Goal: Task Accomplishment & Management: Complete application form

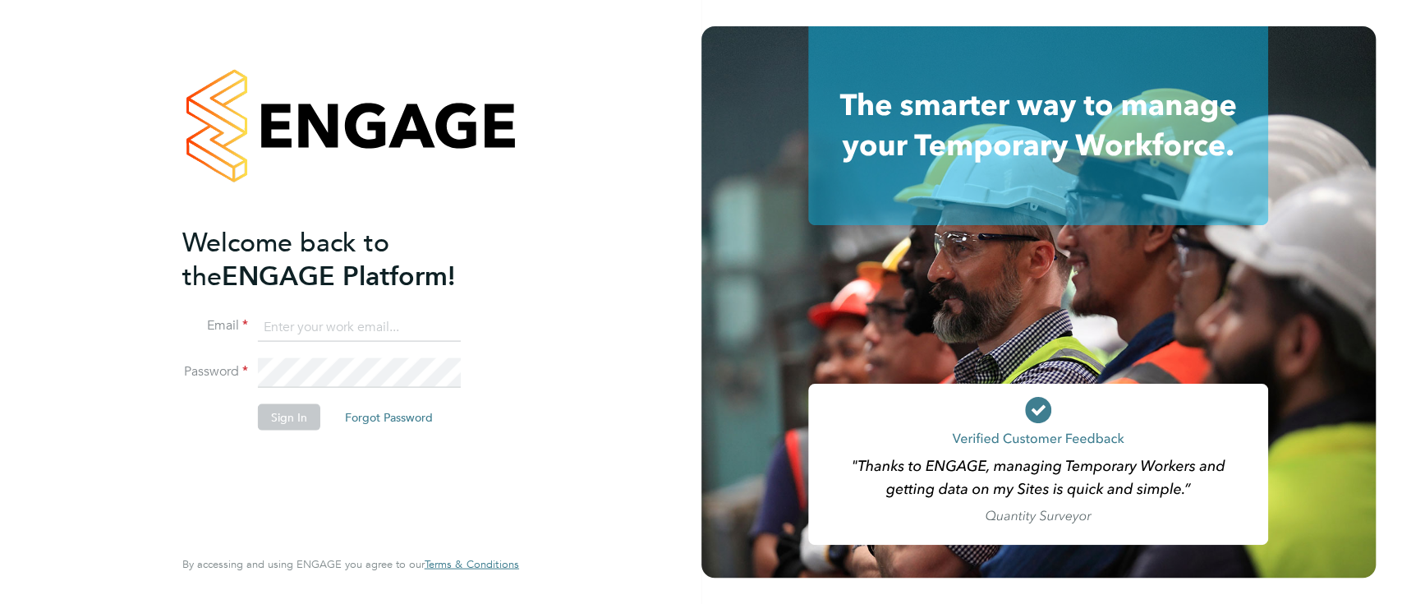
type input "[PERSON_NAME][EMAIL_ADDRESS][DOMAIN_NAME]"
click at [292, 422] on button "Sign In" at bounding box center [289, 416] width 62 height 26
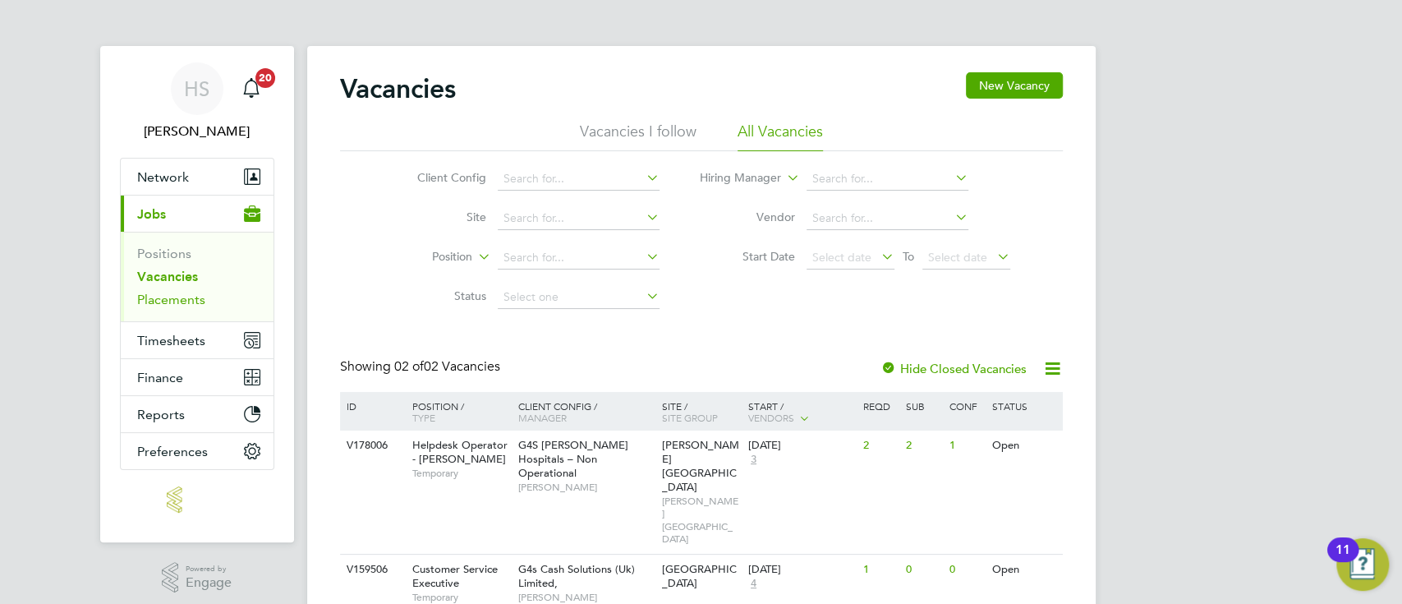
click at [173, 298] on link "Placements" at bounding box center [171, 300] width 68 height 16
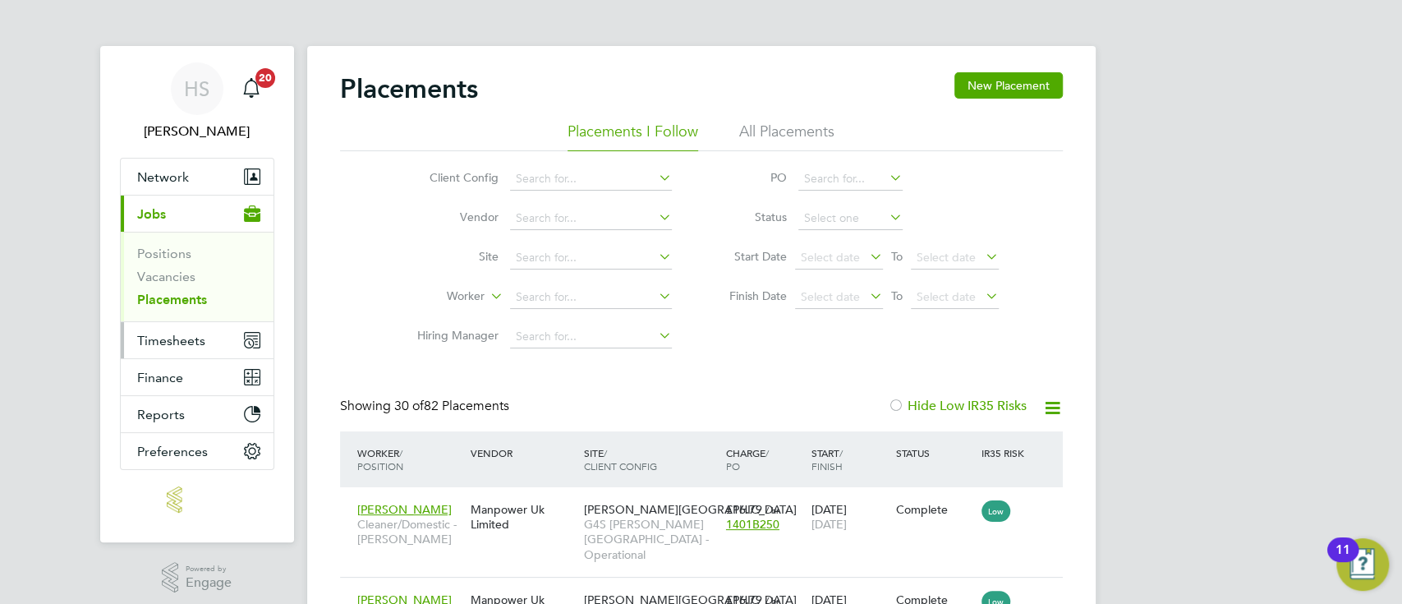
click at [168, 352] on button "Timesheets" at bounding box center [197, 340] width 153 height 36
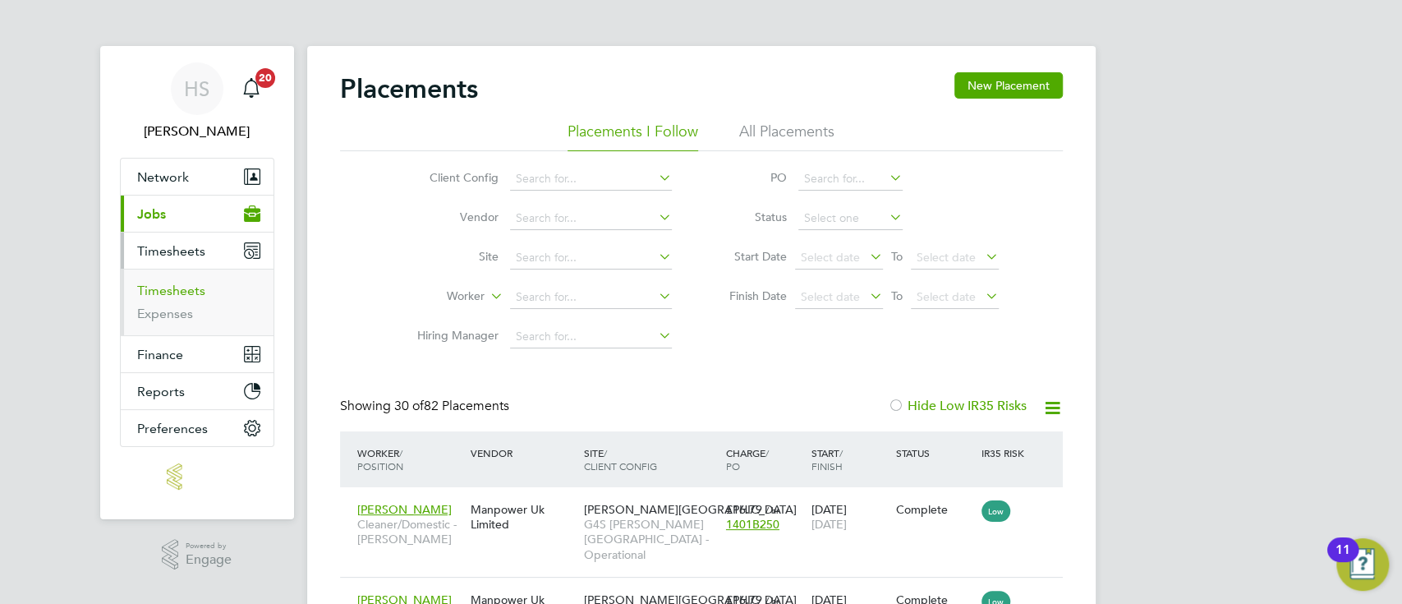
click at [178, 292] on link "Timesheets" at bounding box center [171, 291] width 68 height 16
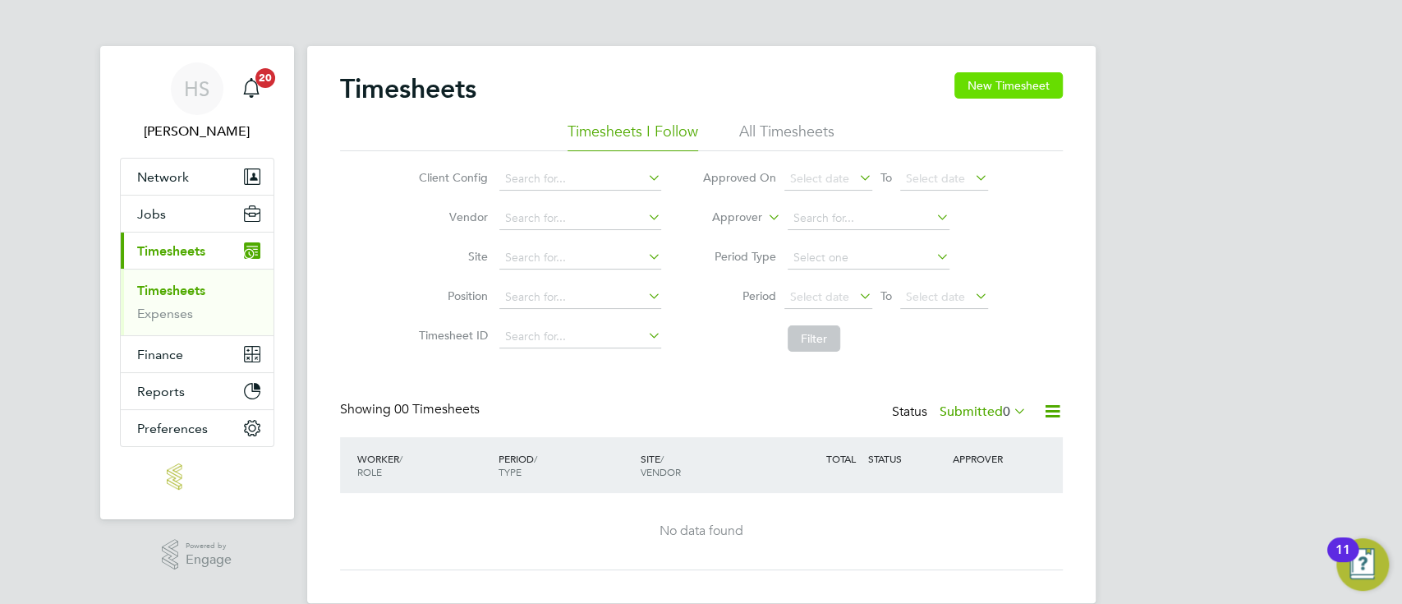
click at [999, 89] on button "New Timesheet" at bounding box center [1009, 85] width 108 height 26
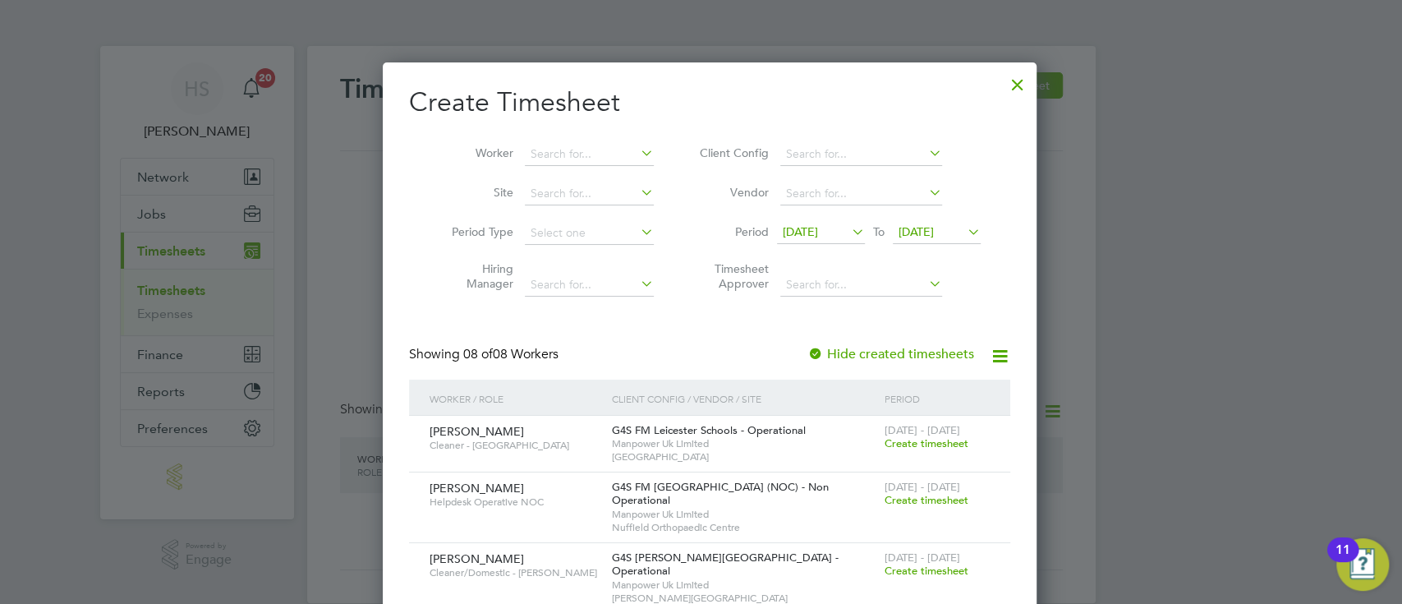
click at [932, 503] on span "Create timesheet" at bounding box center [927, 500] width 84 height 14
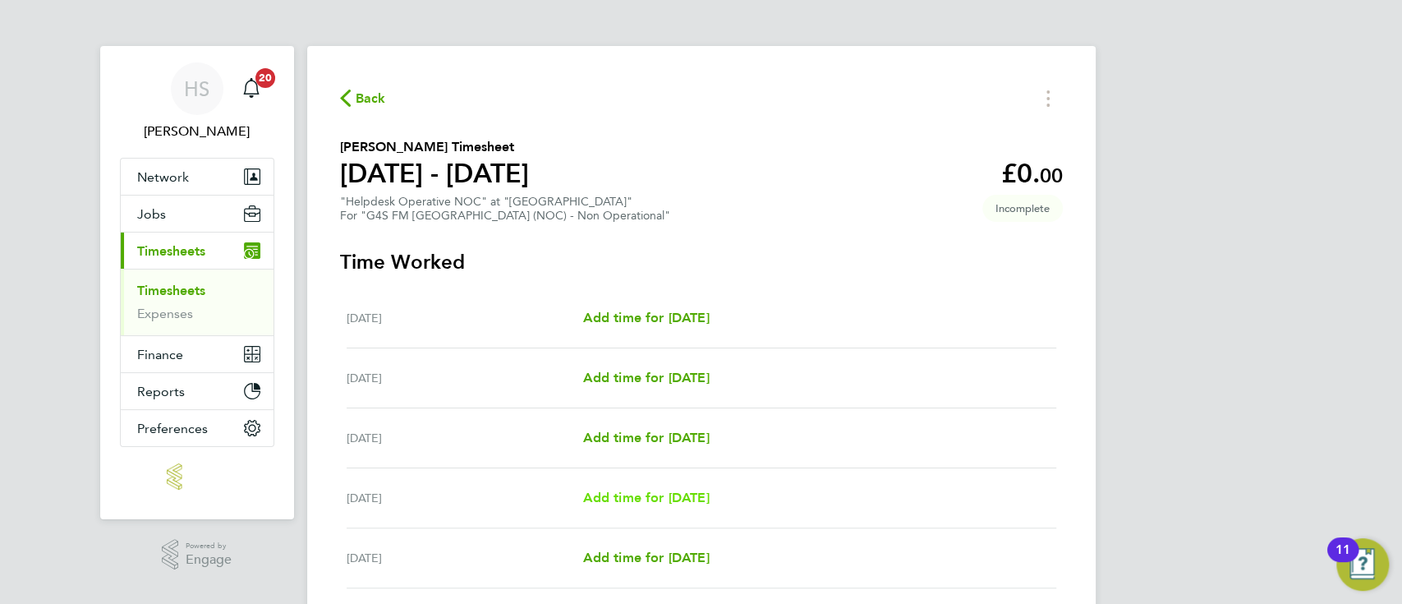
click at [671, 499] on span "Add time for Thu 28 Aug" at bounding box center [645, 498] width 127 height 16
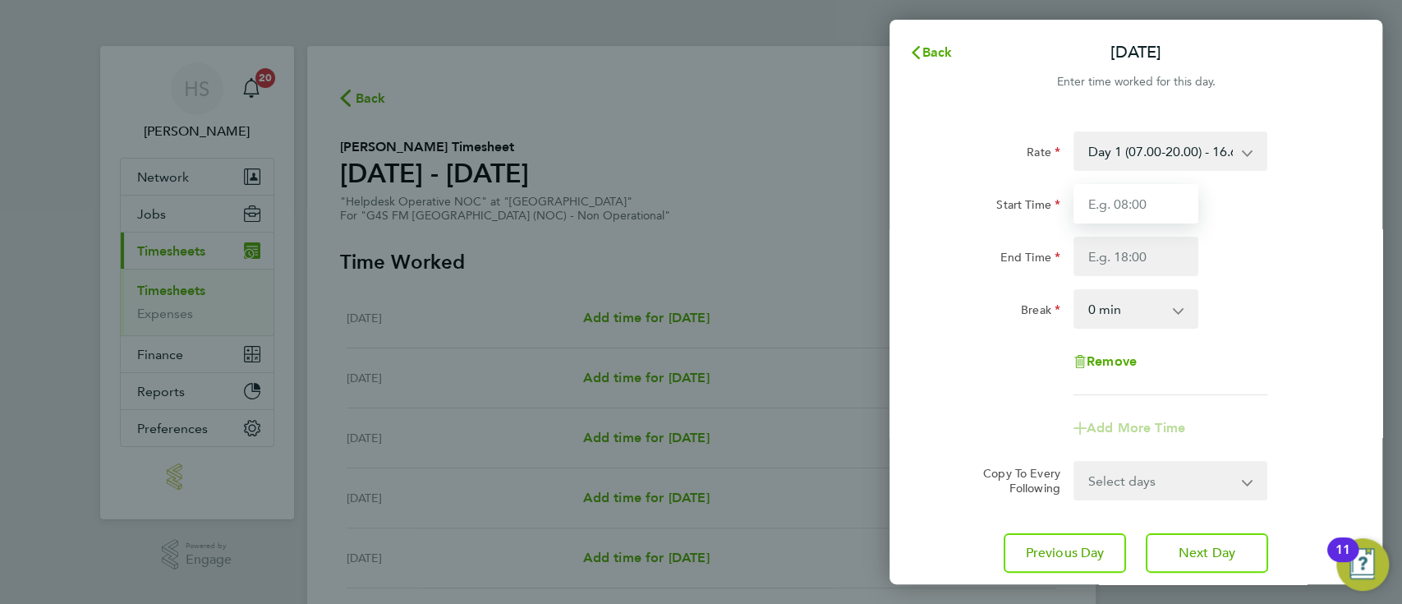
click at [1135, 200] on input "Start Time" at bounding box center [1136, 203] width 125 height 39
type input "07:30"
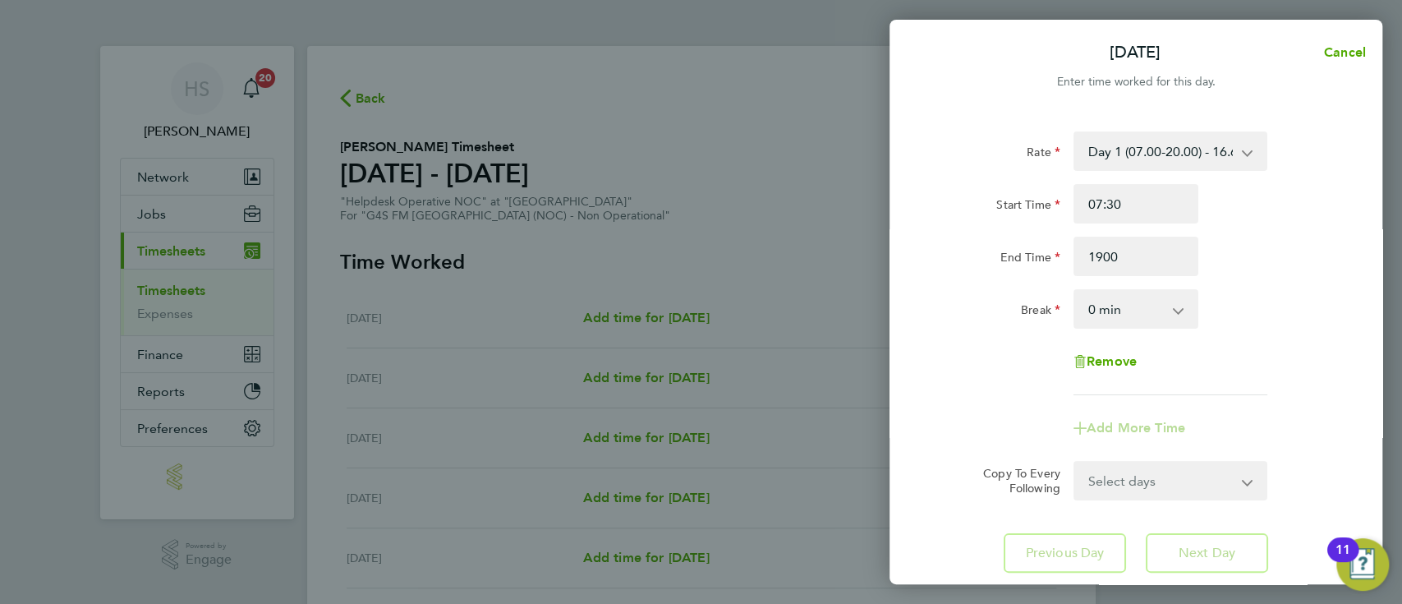
type input "19:00"
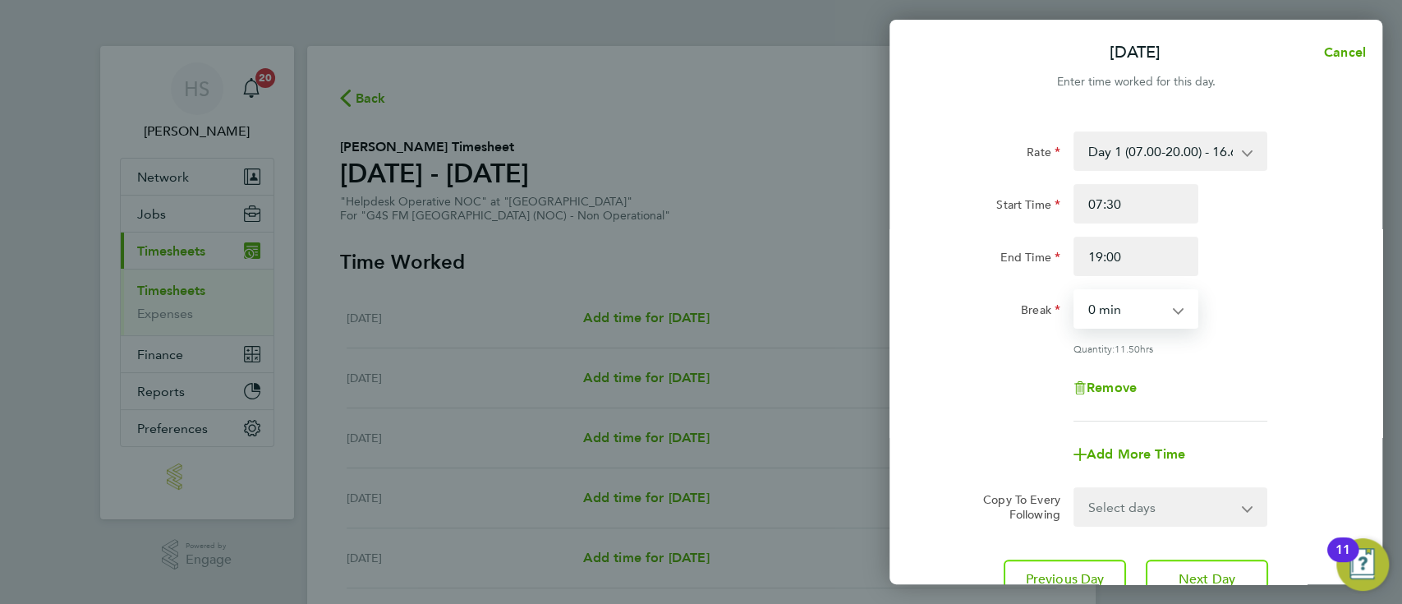
select select "30"
click at [1296, 352] on div "Quantity: 11.00 hrs" at bounding box center [1136, 348] width 414 height 13
click at [1190, 578] on span "Next Day" at bounding box center [1207, 579] width 57 height 16
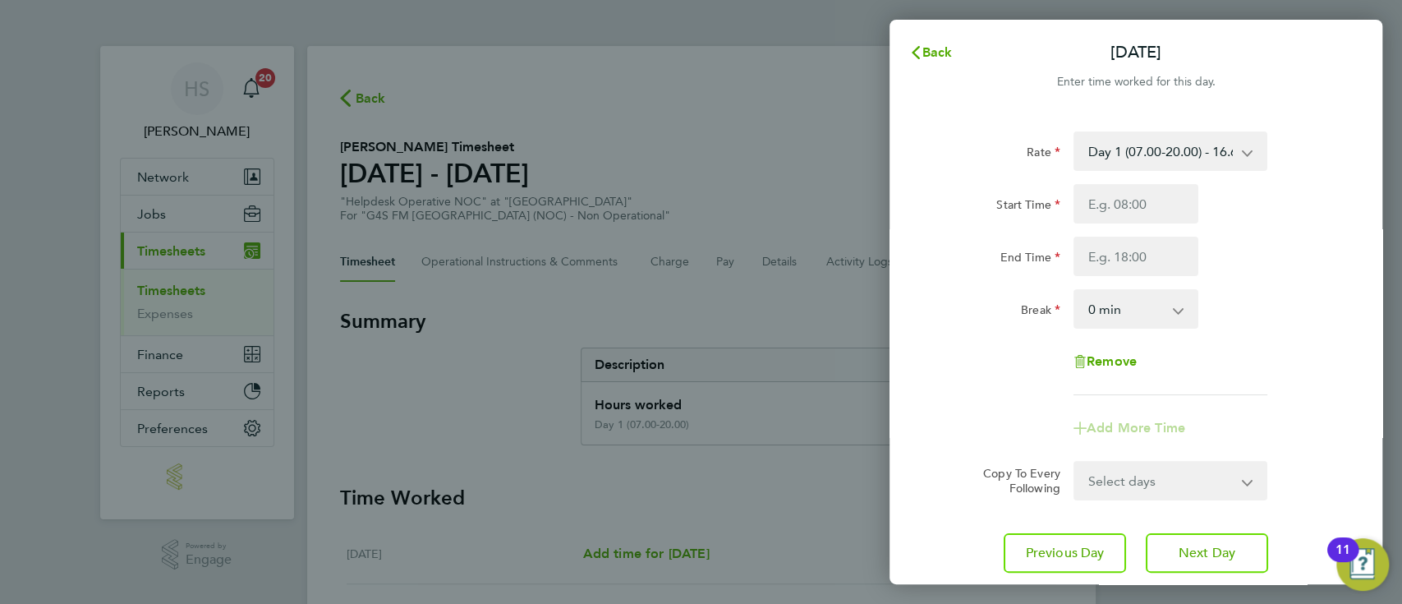
click at [1138, 223] on div "Start Time End Time" at bounding box center [1136, 230] width 414 height 92
click at [1112, 203] on input "Start Time" at bounding box center [1136, 203] width 125 height 39
type input "08:30"
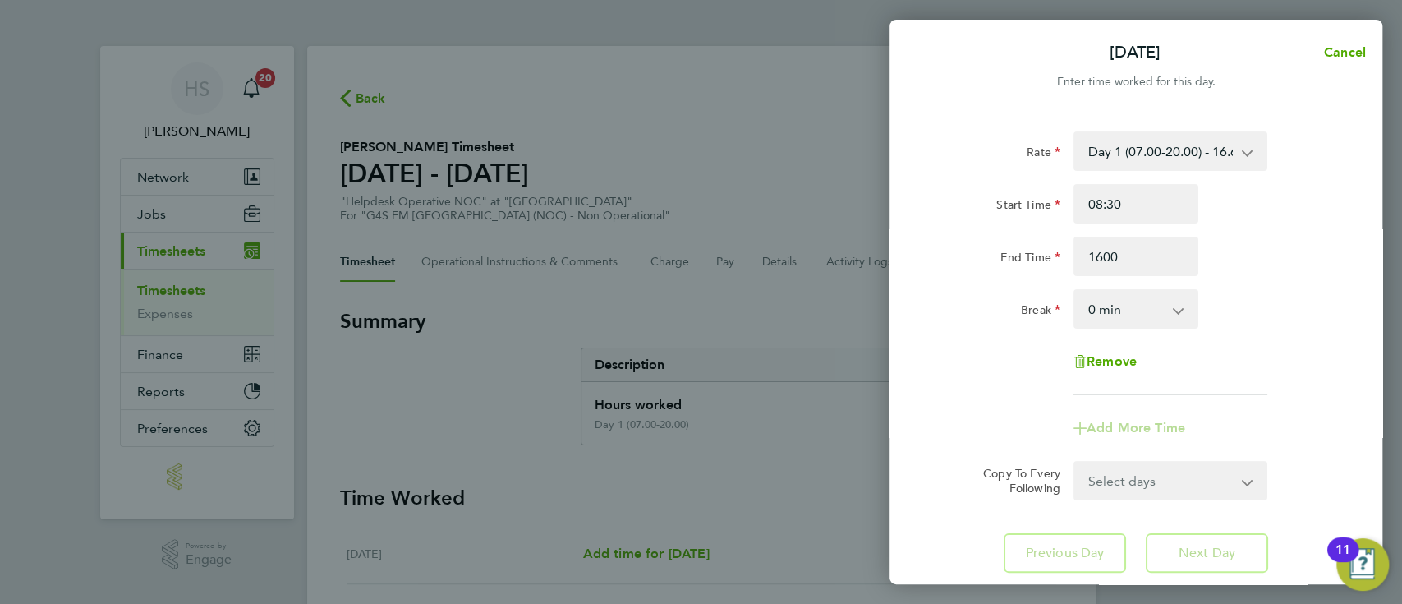
type input "16:00"
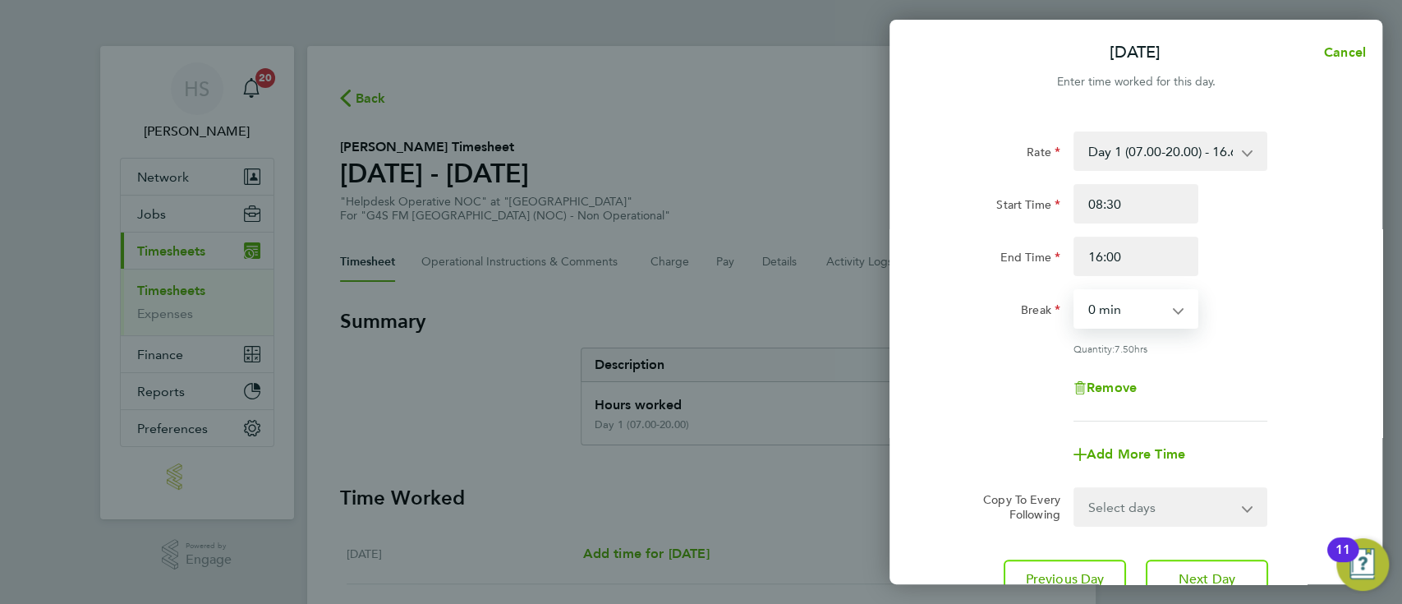
select select "30"
click at [1294, 417] on div "Rate Day 1 (07.00-20.00) - 16.68 Bank Holiday - 33.36 Evening (20:00 - 22:00) -…" at bounding box center [1136, 276] width 401 height 290
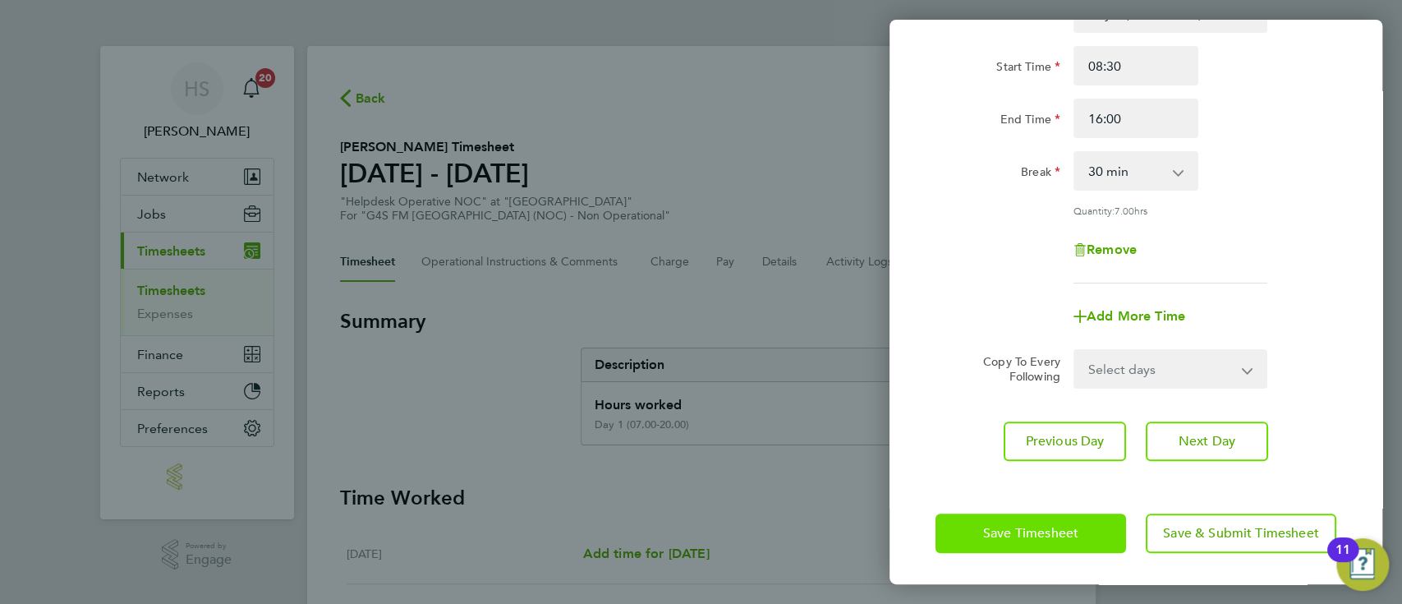
click at [1070, 518] on button "Save Timesheet" at bounding box center [1031, 532] width 191 height 39
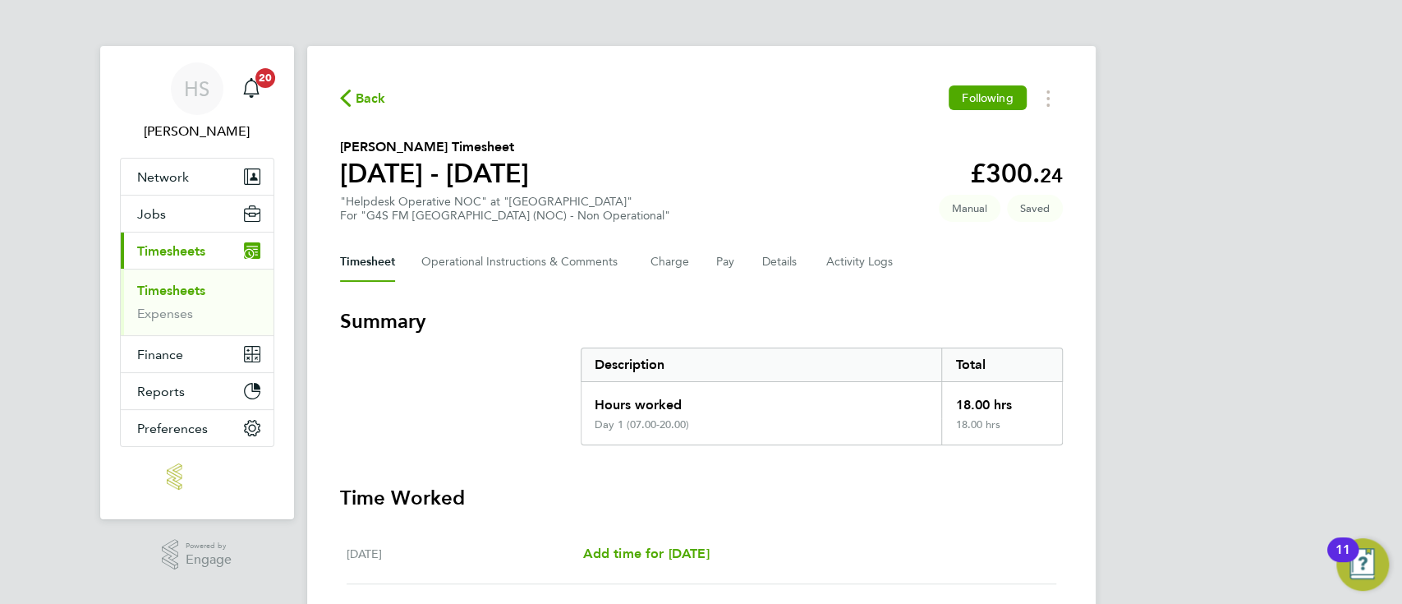
click at [1218, 386] on div "HS Hannah Sawitzki Notifications 20 Applications: Network Team Members Business…" at bounding box center [701, 564] width 1402 height 1128
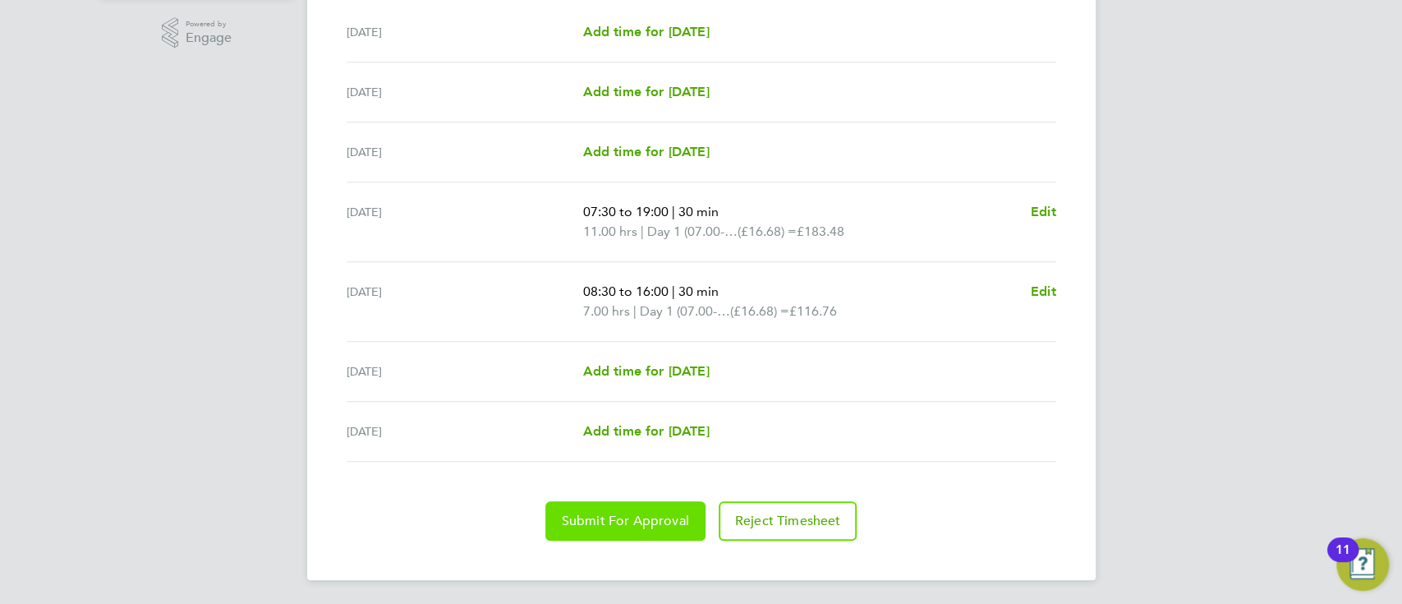
click at [615, 509] on button "Submit For Approval" at bounding box center [626, 520] width 160 height 39
